Goal: Task Accomplishment & Management: Manage account settings

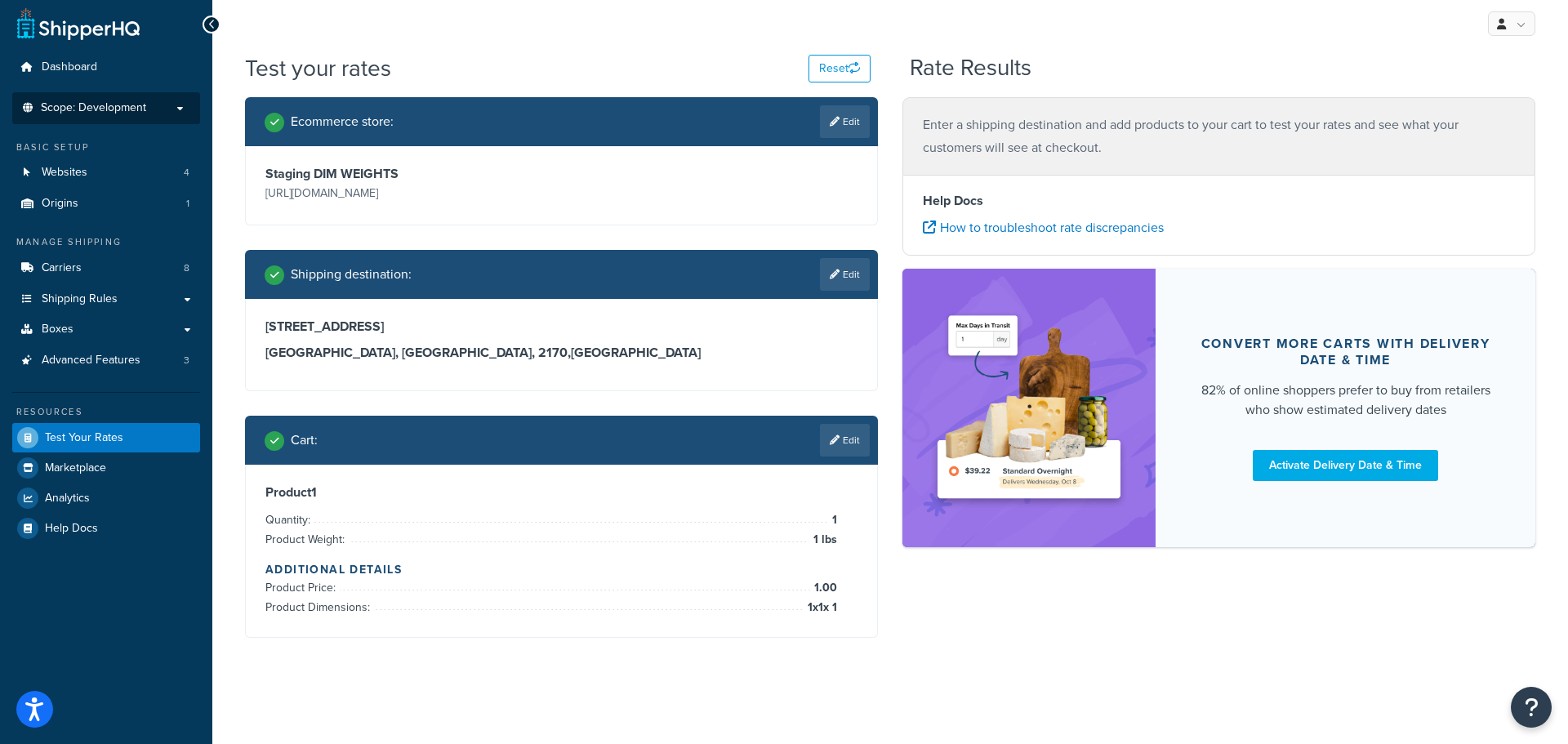
click at [119, 106] on span "Scope: Development" at bounding box center [93, 108] width 105 height 14
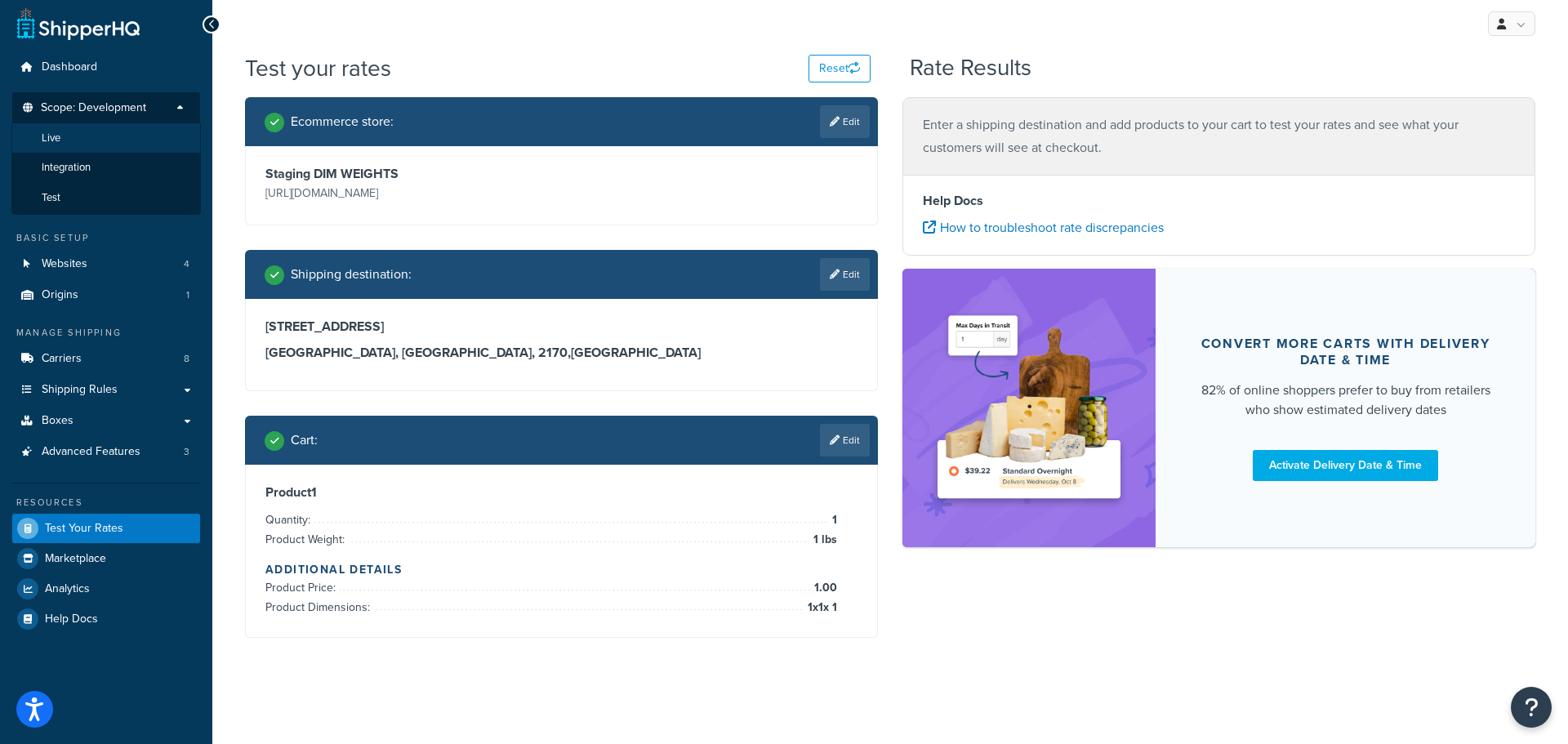
click at [95, 128] on li "Live" at bounding box center [105, 138] width 189 height 30
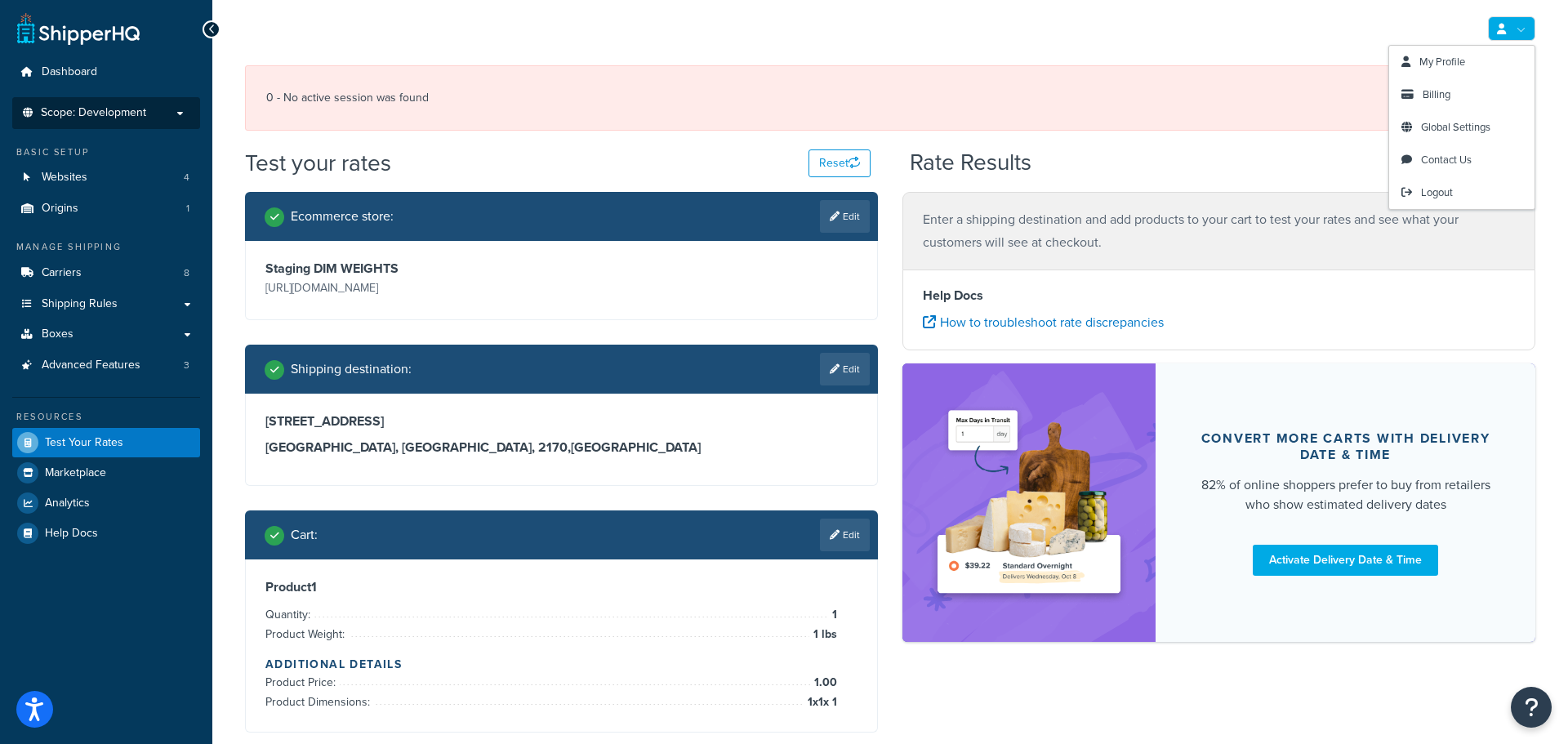
click at [1517, 25] on link at bounding box center [1512, 28] width 48 height 25
click at [1457, 187] on link "Logout" at bounding box center [1462, 193] width 146 height 33
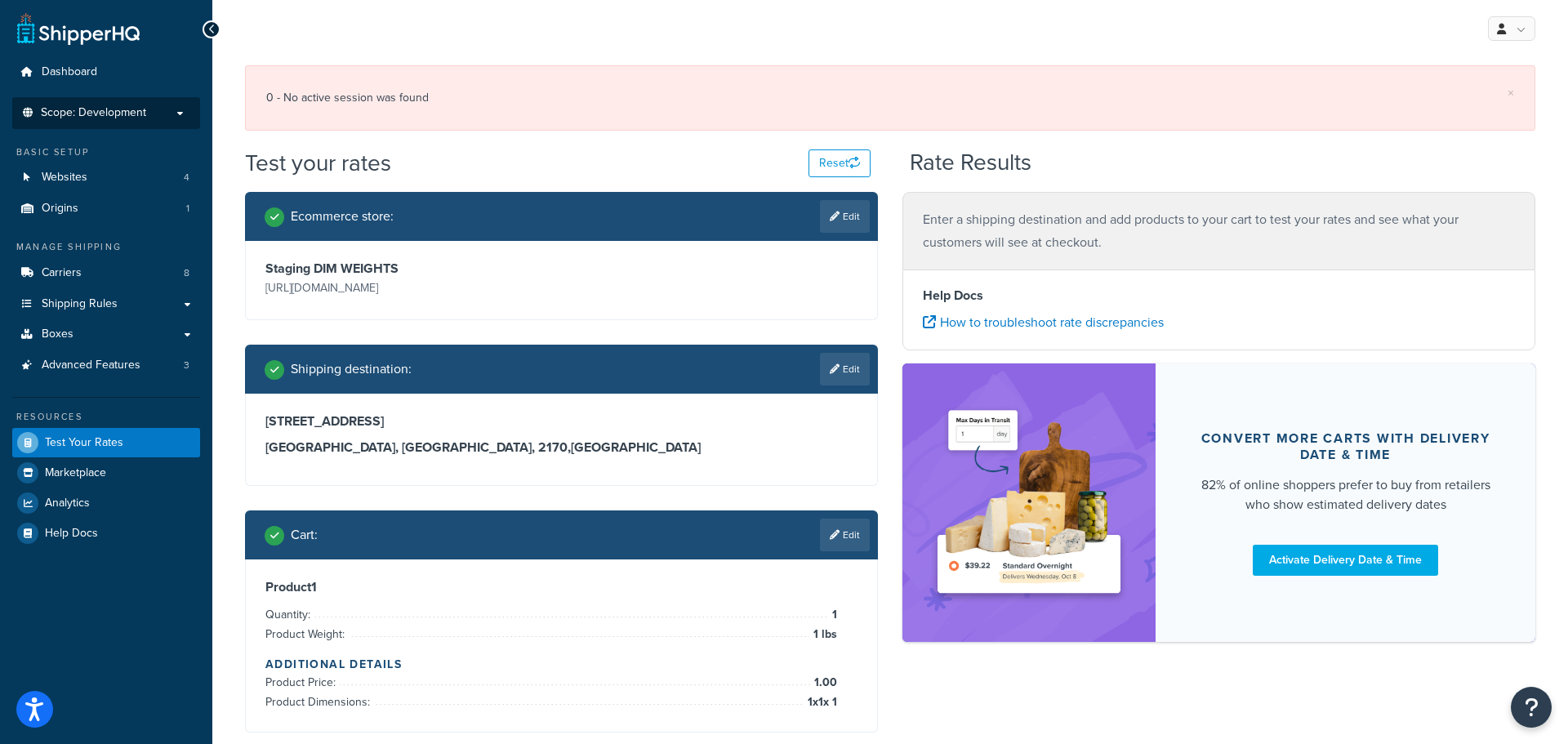
click at [1081, 201] on div "Enter a shipping destination and add products to your cart to test your rates a…" at bounding box center [1219, 231] width 633 height 78
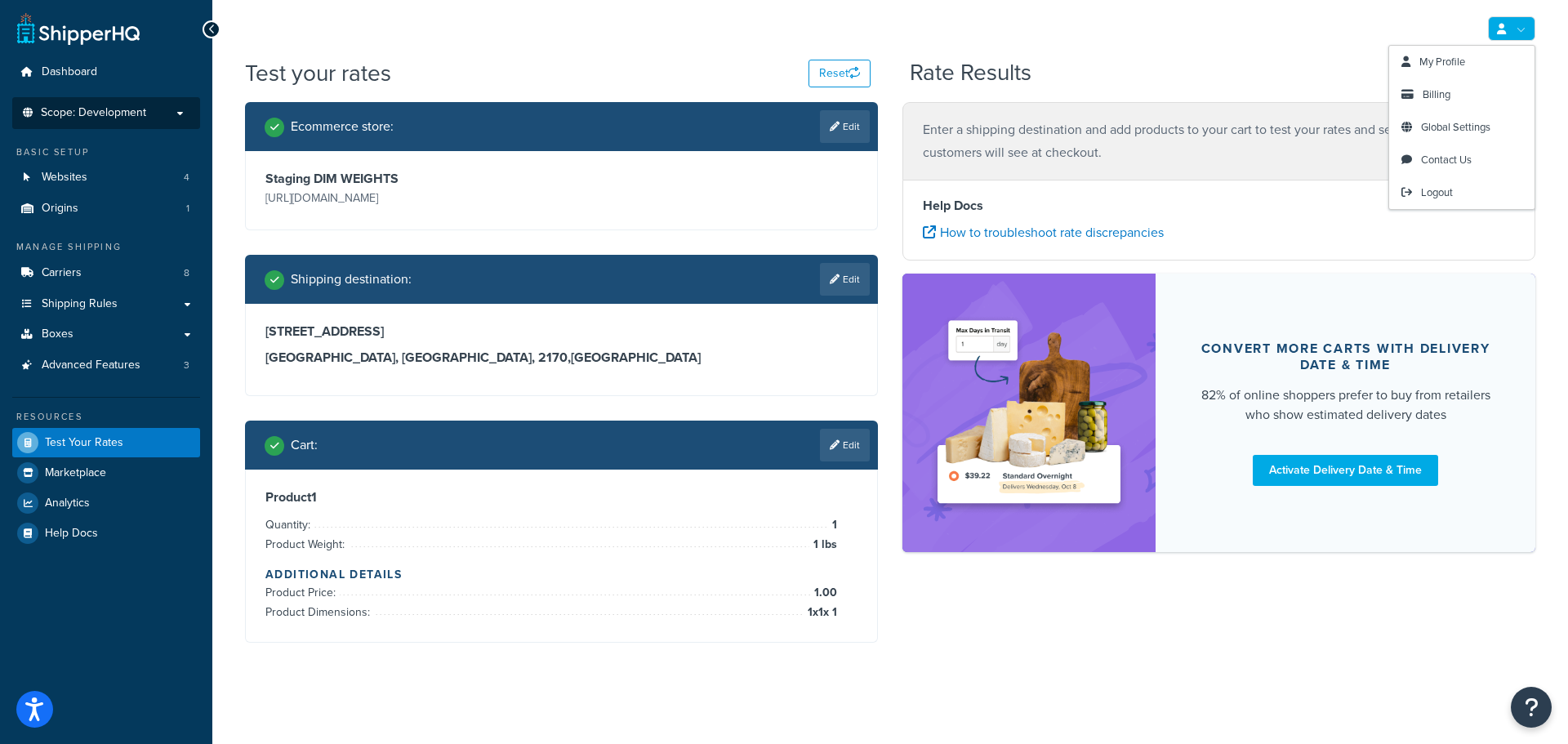
click at [1519, 29] on link at bounding box center [1512, 28] width 48 height 25
click at [1425, 183] on link "Logout" at bounding box center [1462, 193] width 146 height 33
click at [1436, 199] on span "Logout" at bounding box center [1437, 192] width 32 height 16
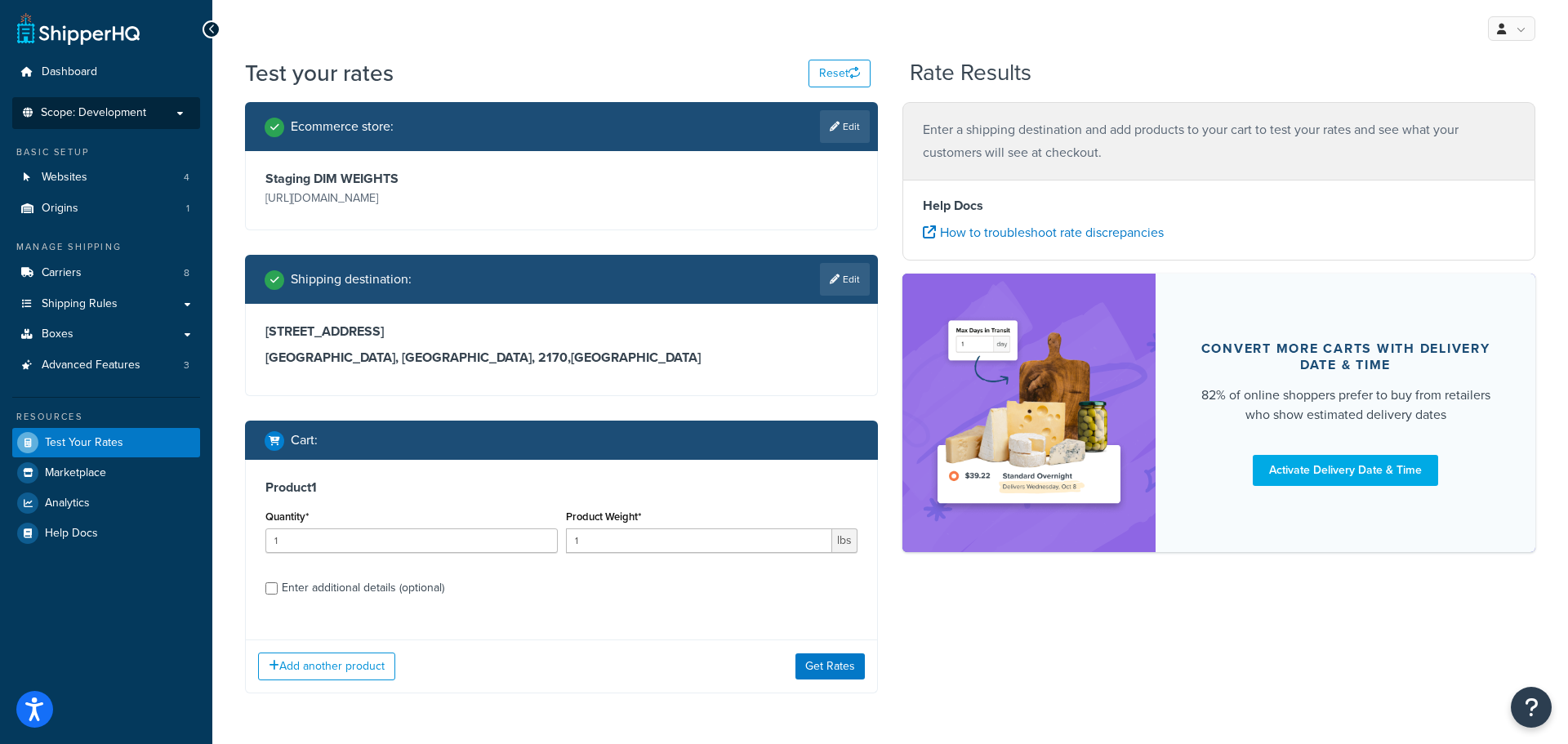
click at [145, 117] on span "Scope: Development" at bounding box center [93, 113] width 105 height 14
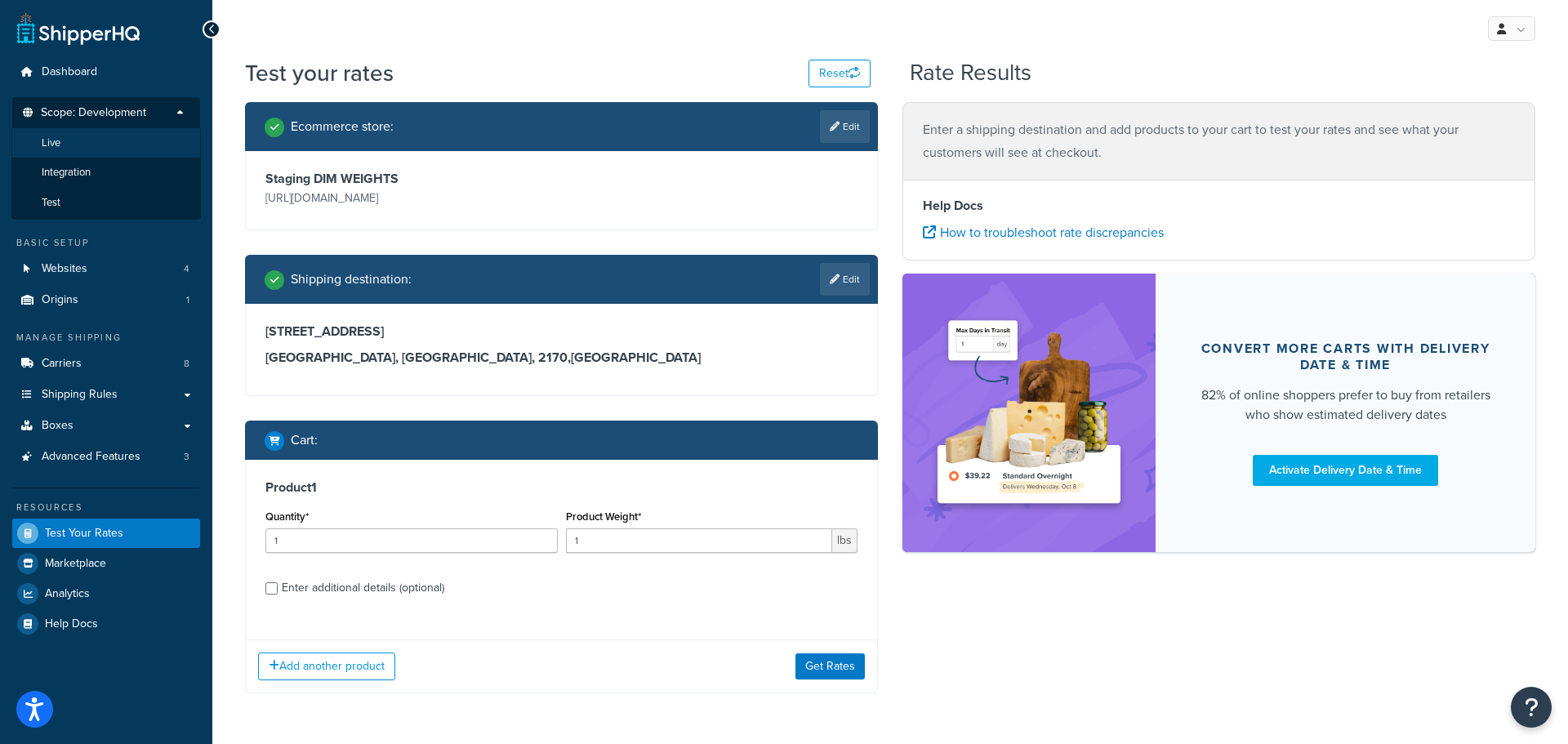
click at [102, 130] on li "Live" at bounding box center [105, 143] width 189 height 30
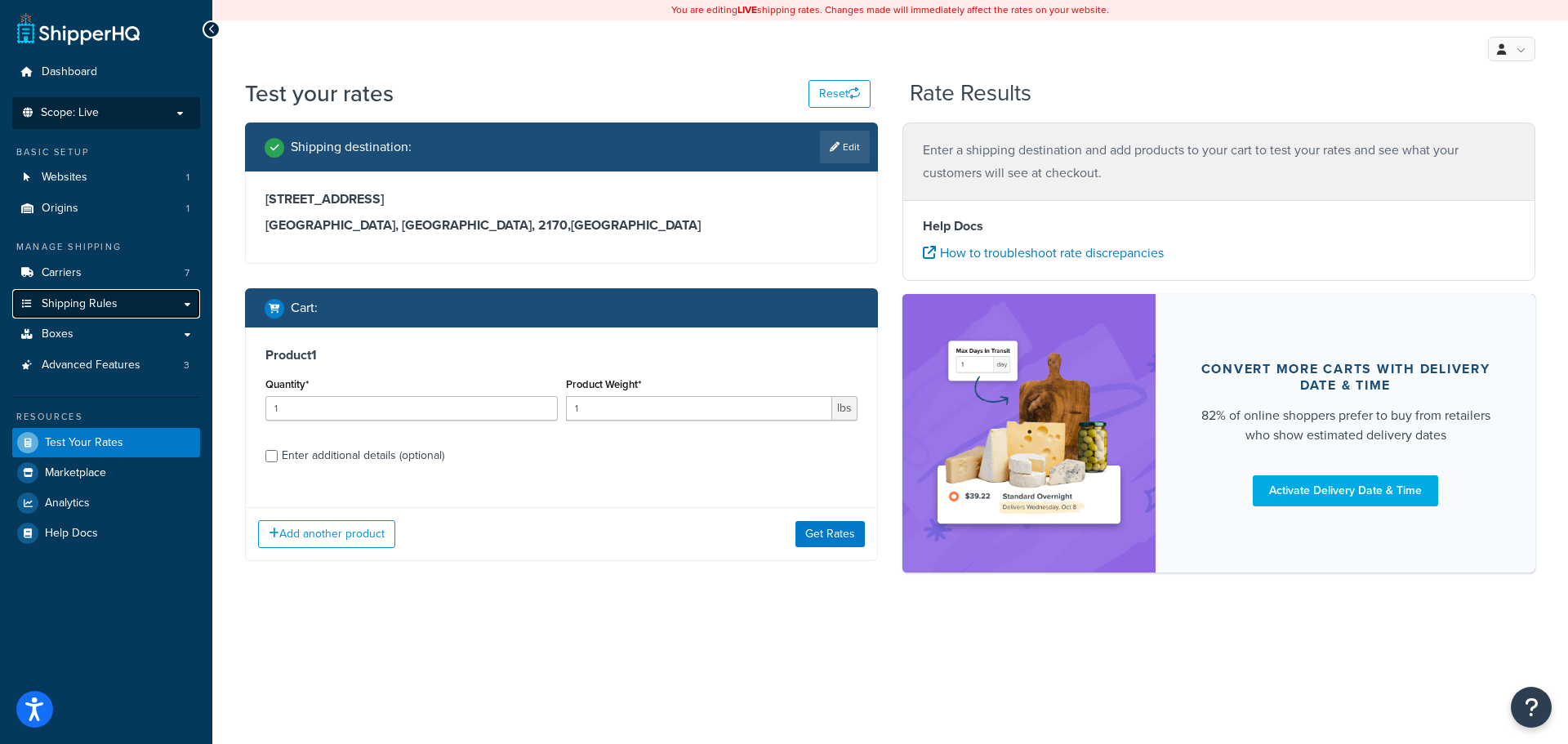
click at [187, 302] on link "Shipping Rules" at bounding box center [105, 304] width 188 height 30
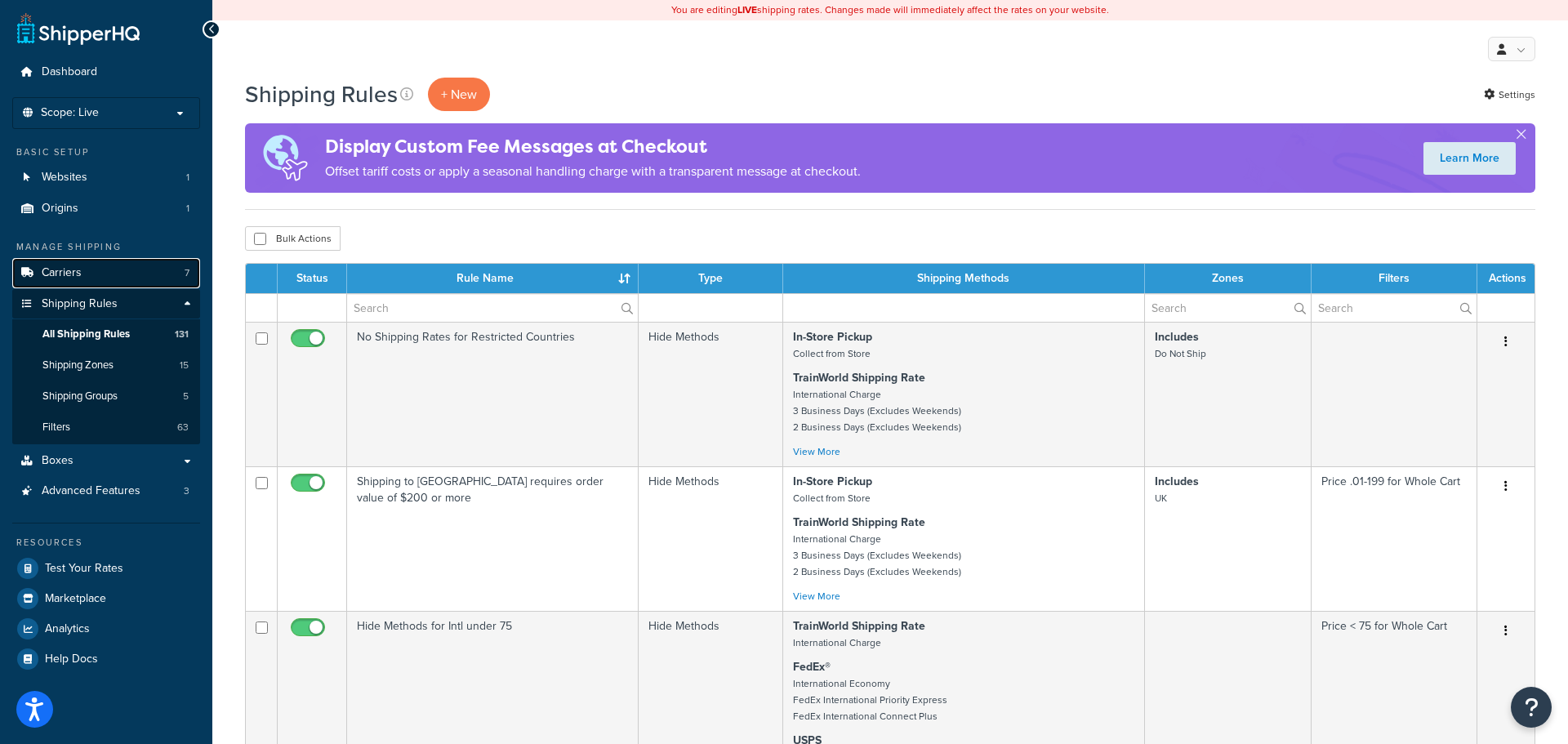
click at [103, 284] on link "Carriers 7" at bounding box center [105, 273] width 188 height 30
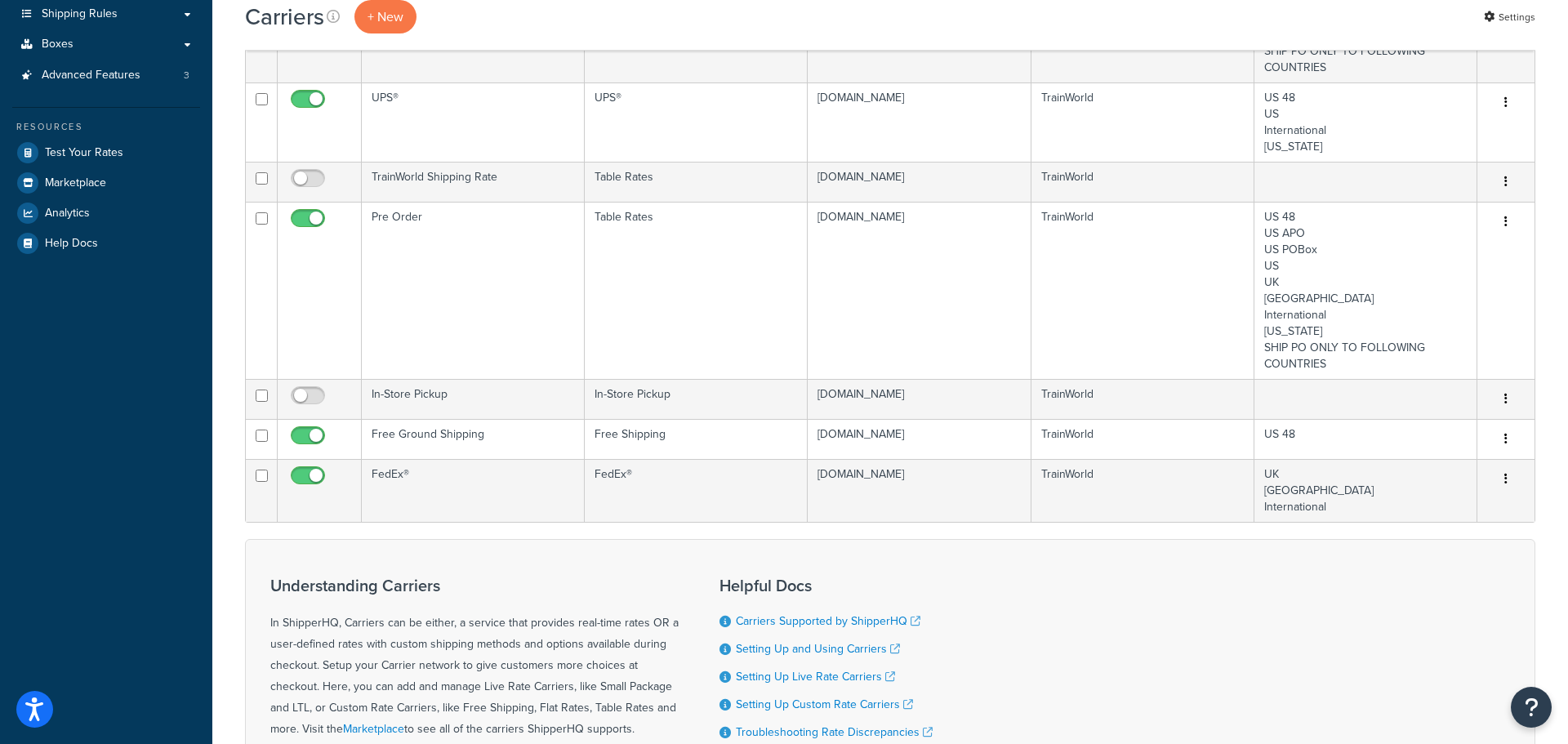
scroll to position [316, 0]
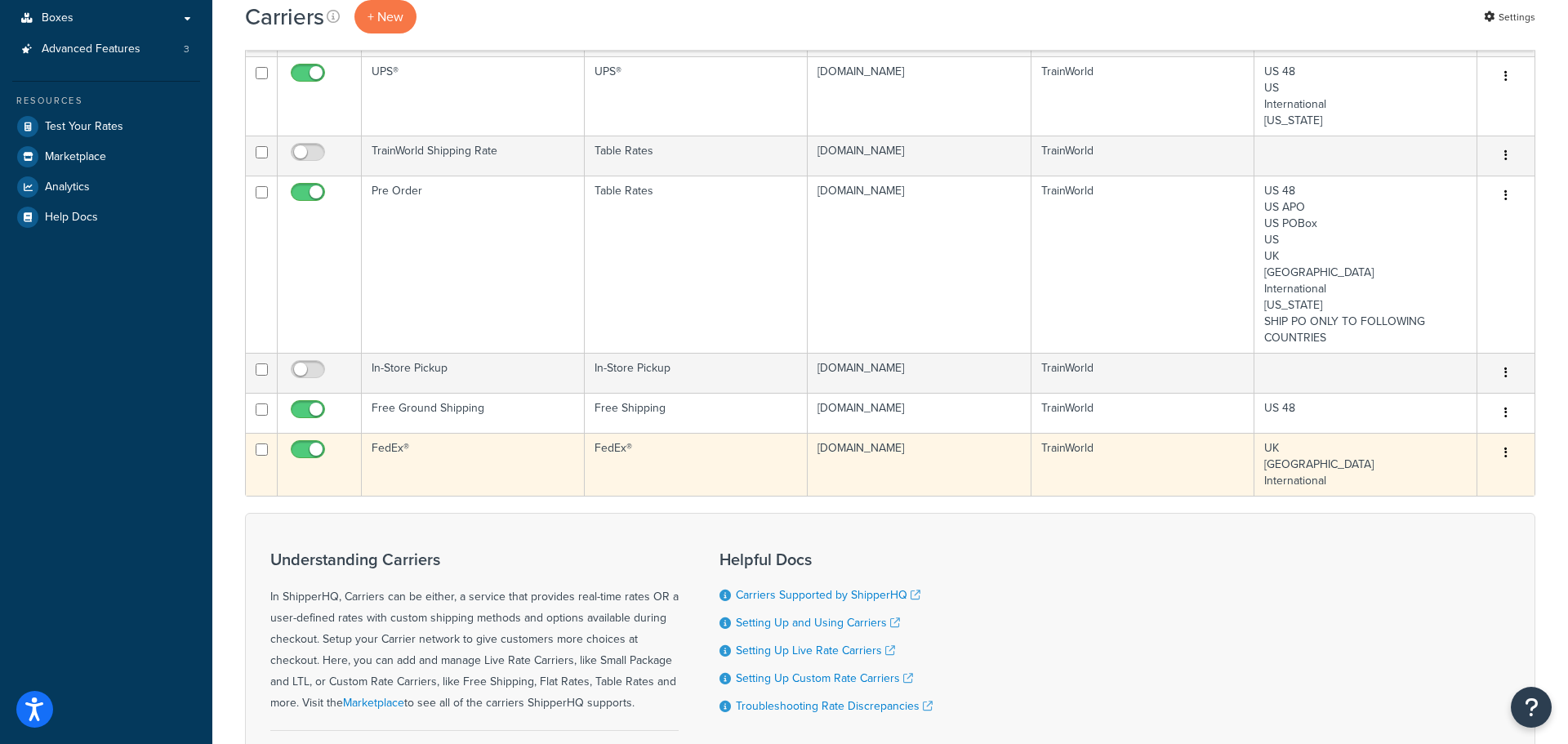
click at [1506, 455] on icon "button" at bounding box center [1507, 452] width 4 height 11
click at [1448, 497] on link "Edit" at bounding box center [1440, 486] width 129 height 34
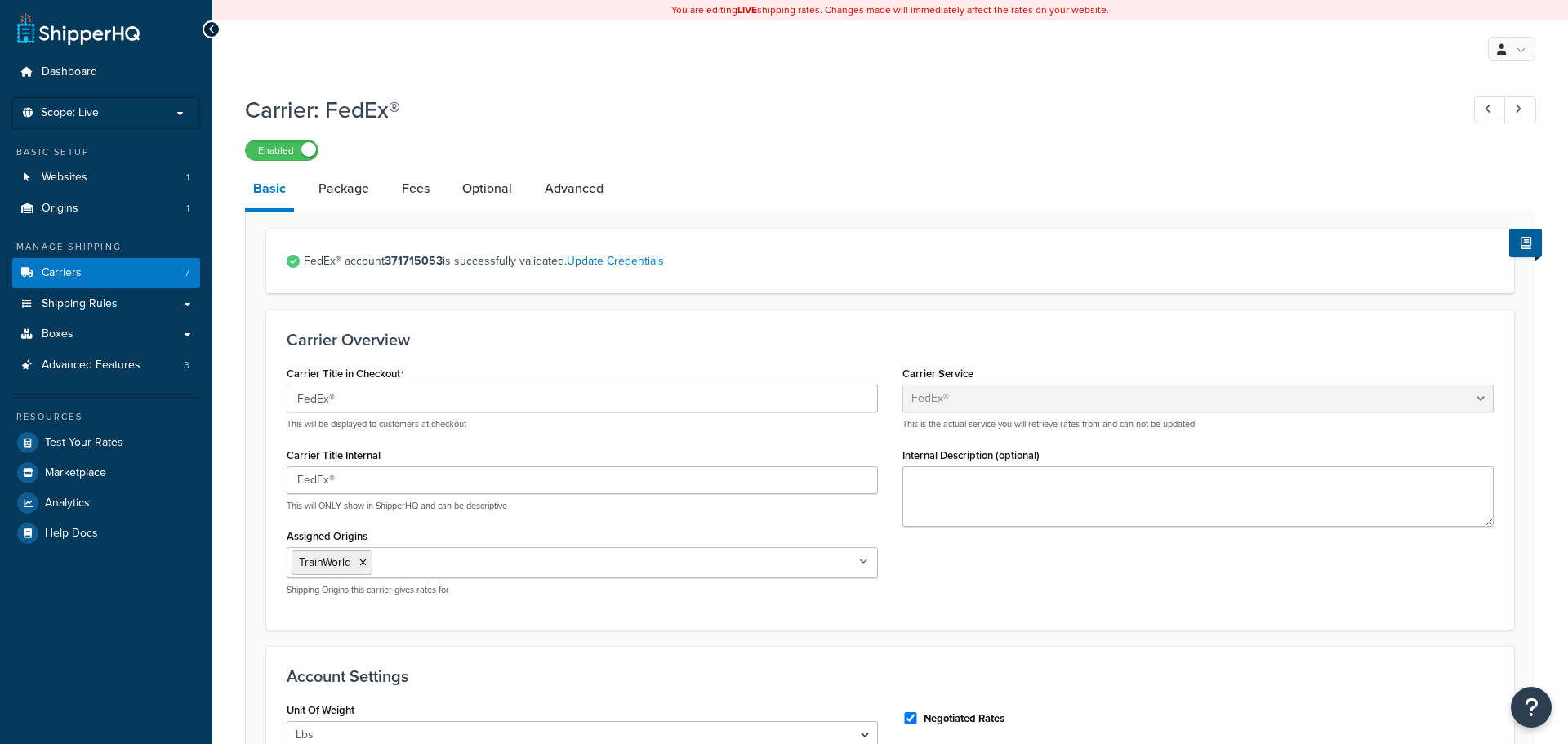
select select "fedEx"
select select "REGULAR_PICKUP"
select select "YOUR_PACKAGING"
click at [105, 307] on span "Shipping Rules" at bounding box center [80, 304] width 76 height 14
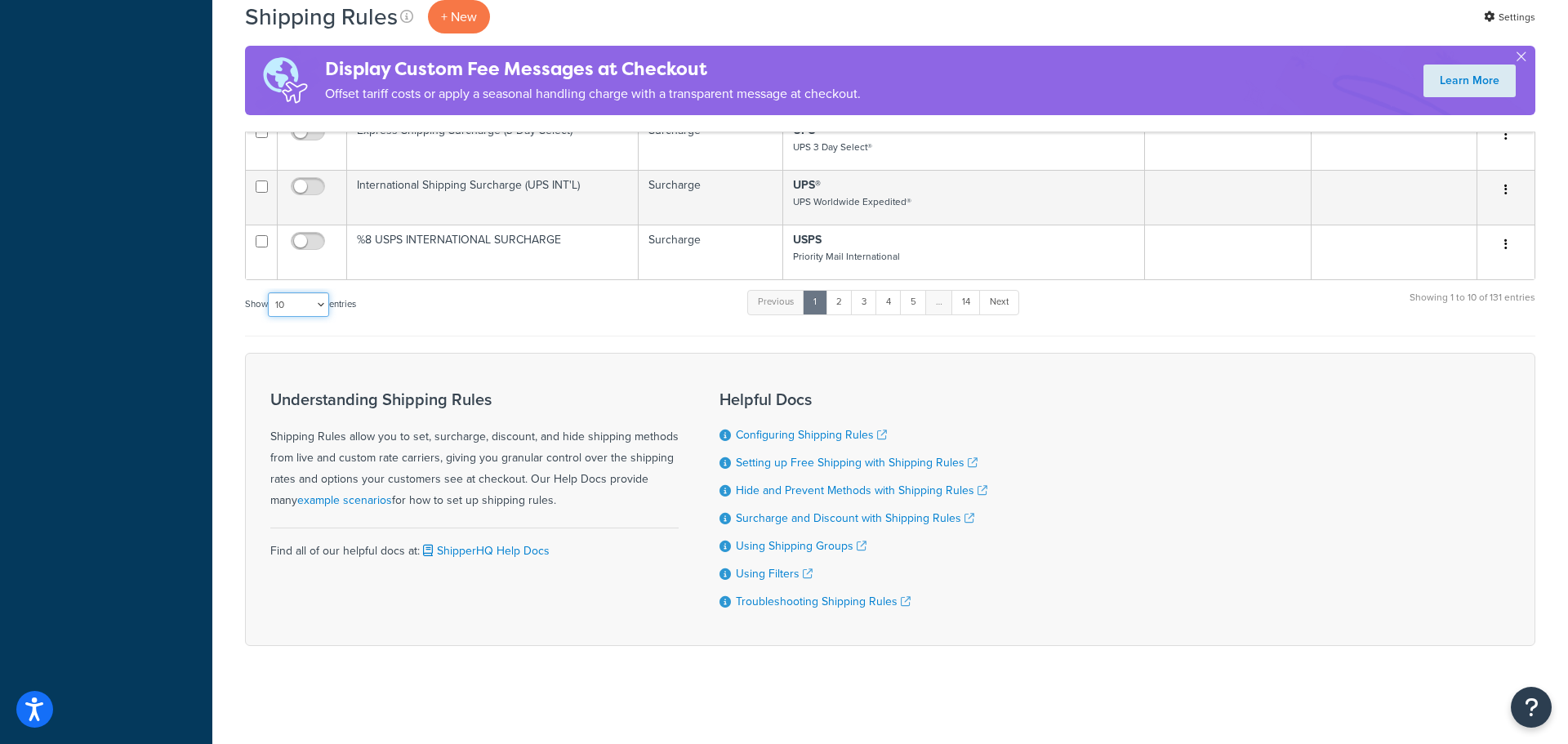
click at [292, 298] on select "10 15 25 50 100 1000" at bounding box center [298, 304] width 61 height 25
select select "1000"
click at [269, 292] on select "10 15 25 50 100 1000" at bounding box center [298, 304] width 61 height 25
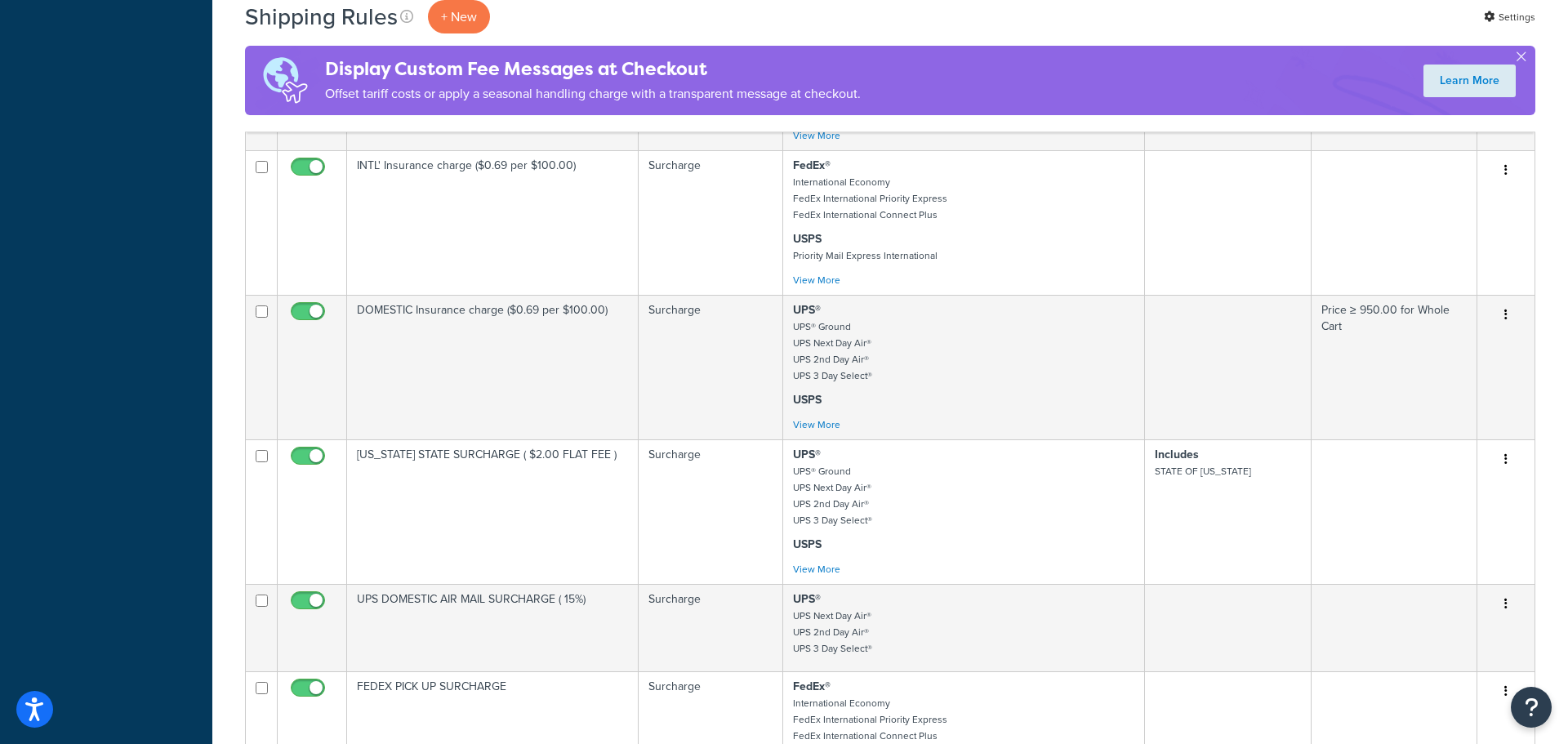
scroll to position [11890, 0]
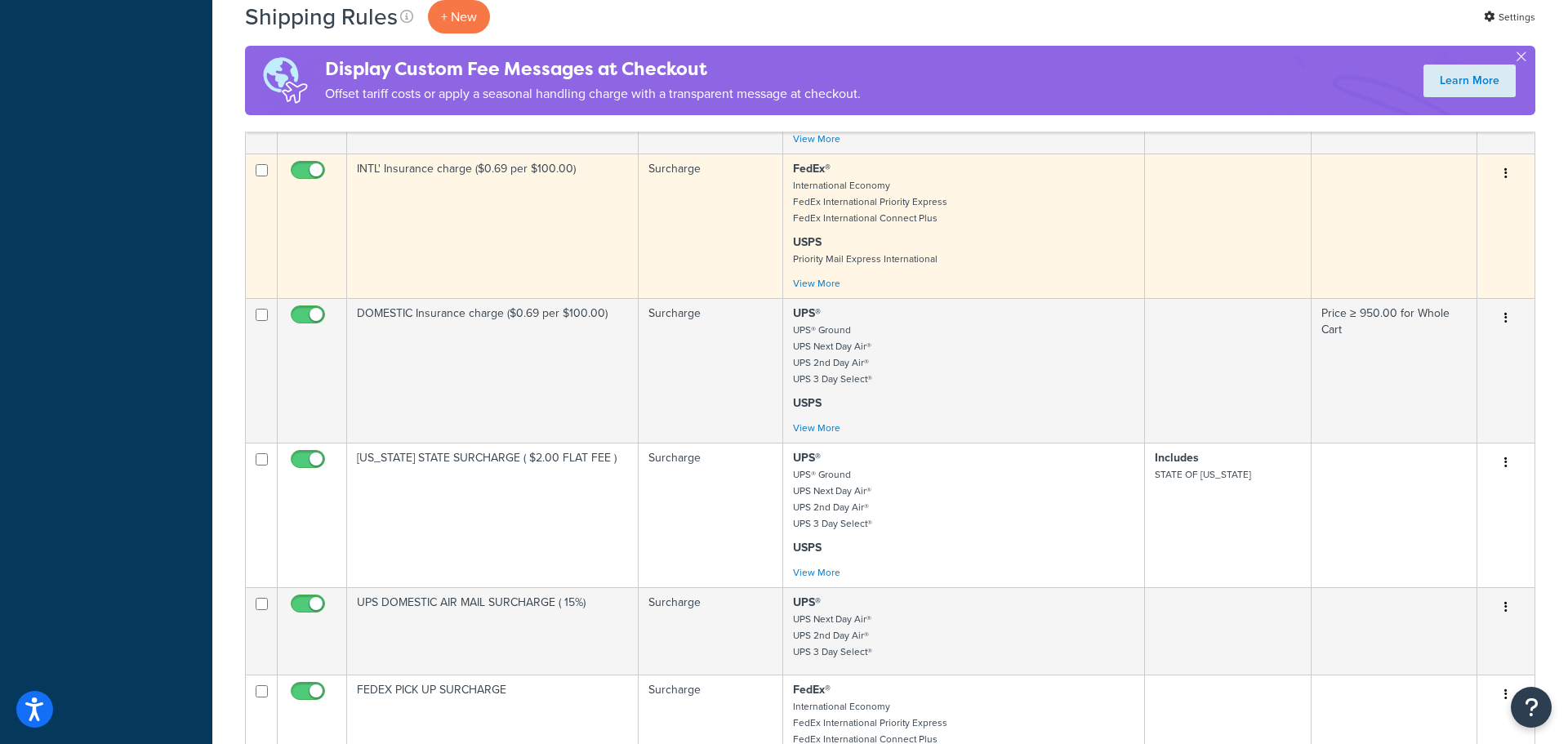
click at [1509, 187] on button "button" at bounding box center [1506, 174] width 23 height 27
click at [1457, 221] on link "Edit" at bounding box center [1452, 204] width 129 height 34
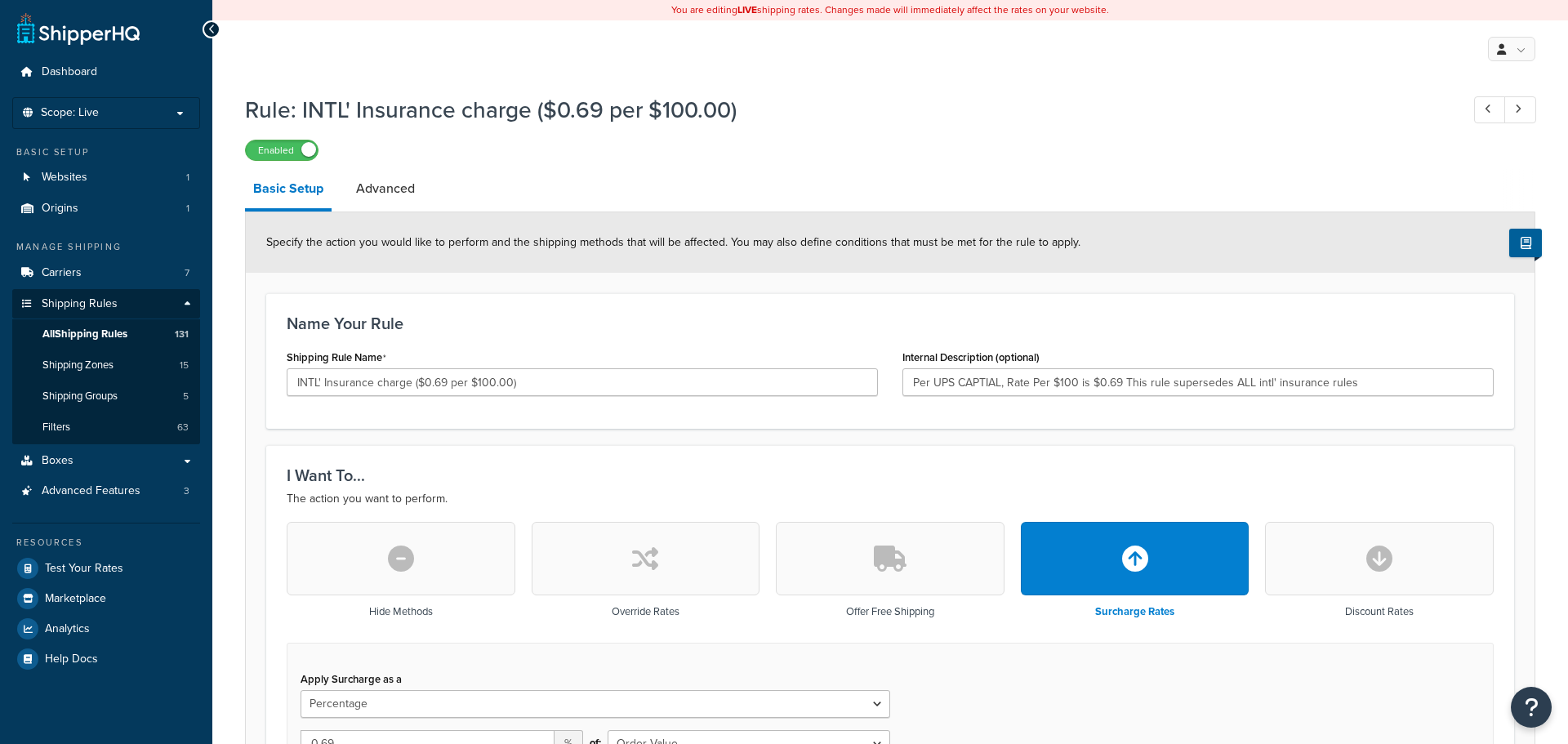
select select "PERCENTAGE"
select select "ORDER"
